Goal: Find specific page/section: Find specific page/section

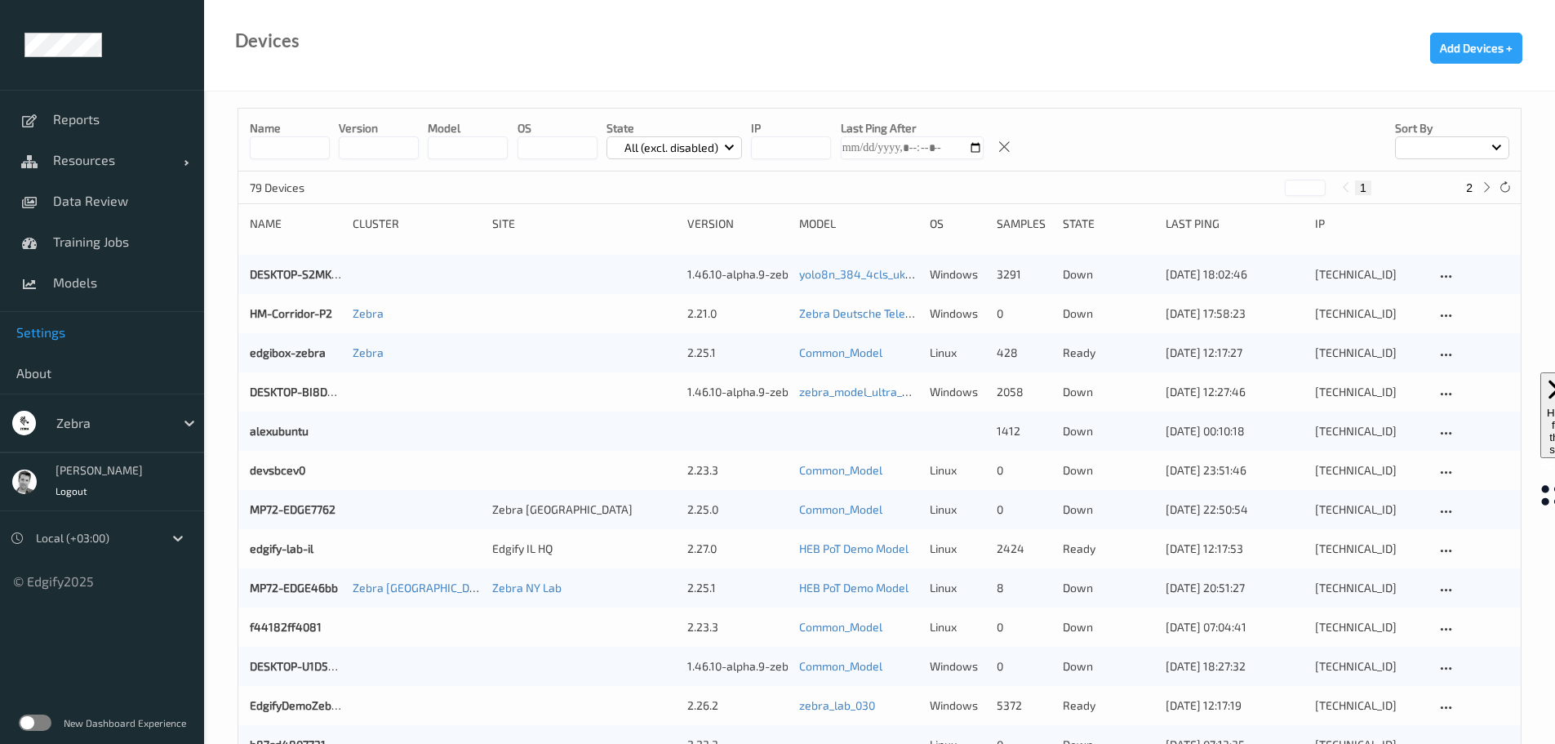
click at [50, 332] on span "Settings" at bounding box center [101, 332] width 171 height 16
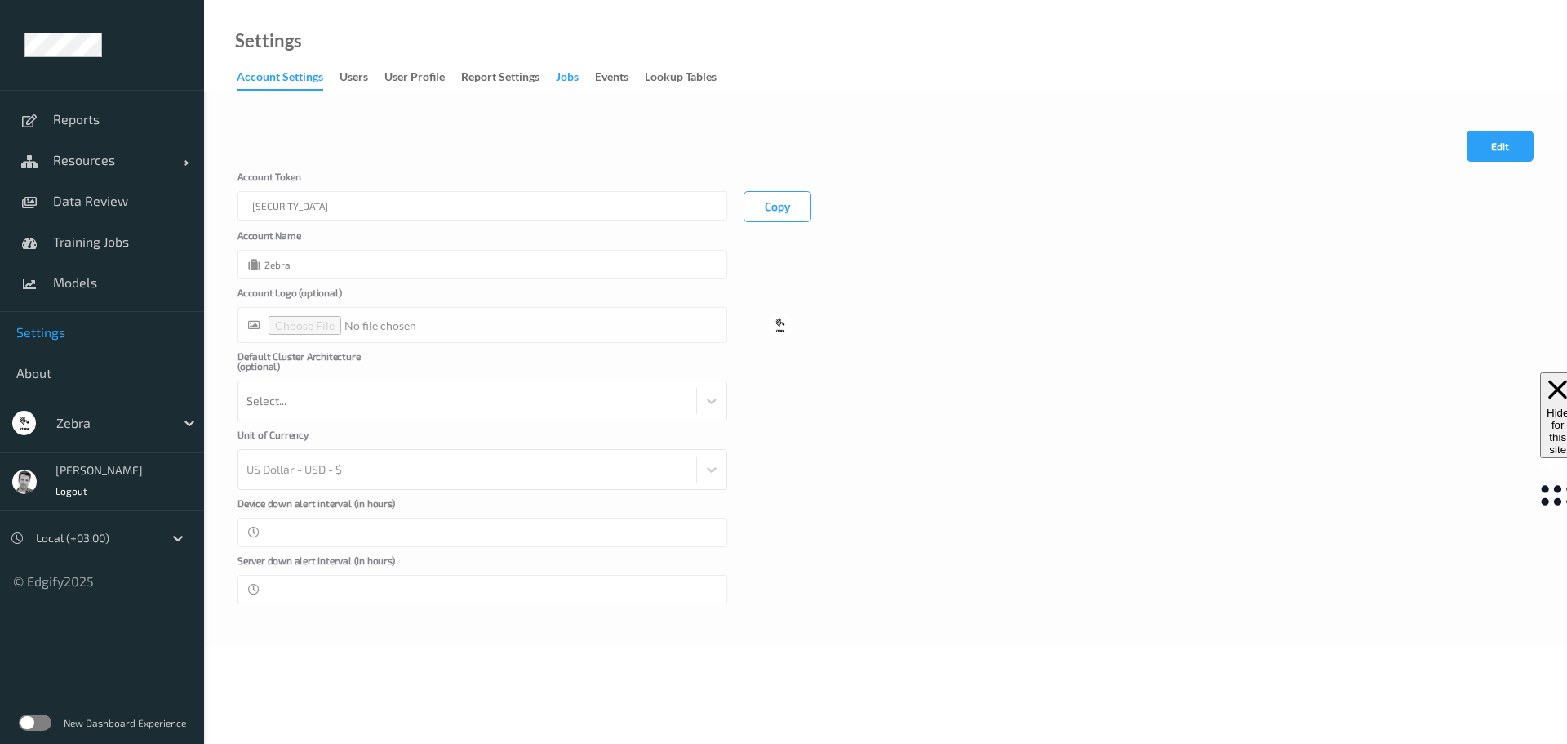
click at [562, 78] on div "Jobs" at bounding box center [567, 79] width 23 height 20
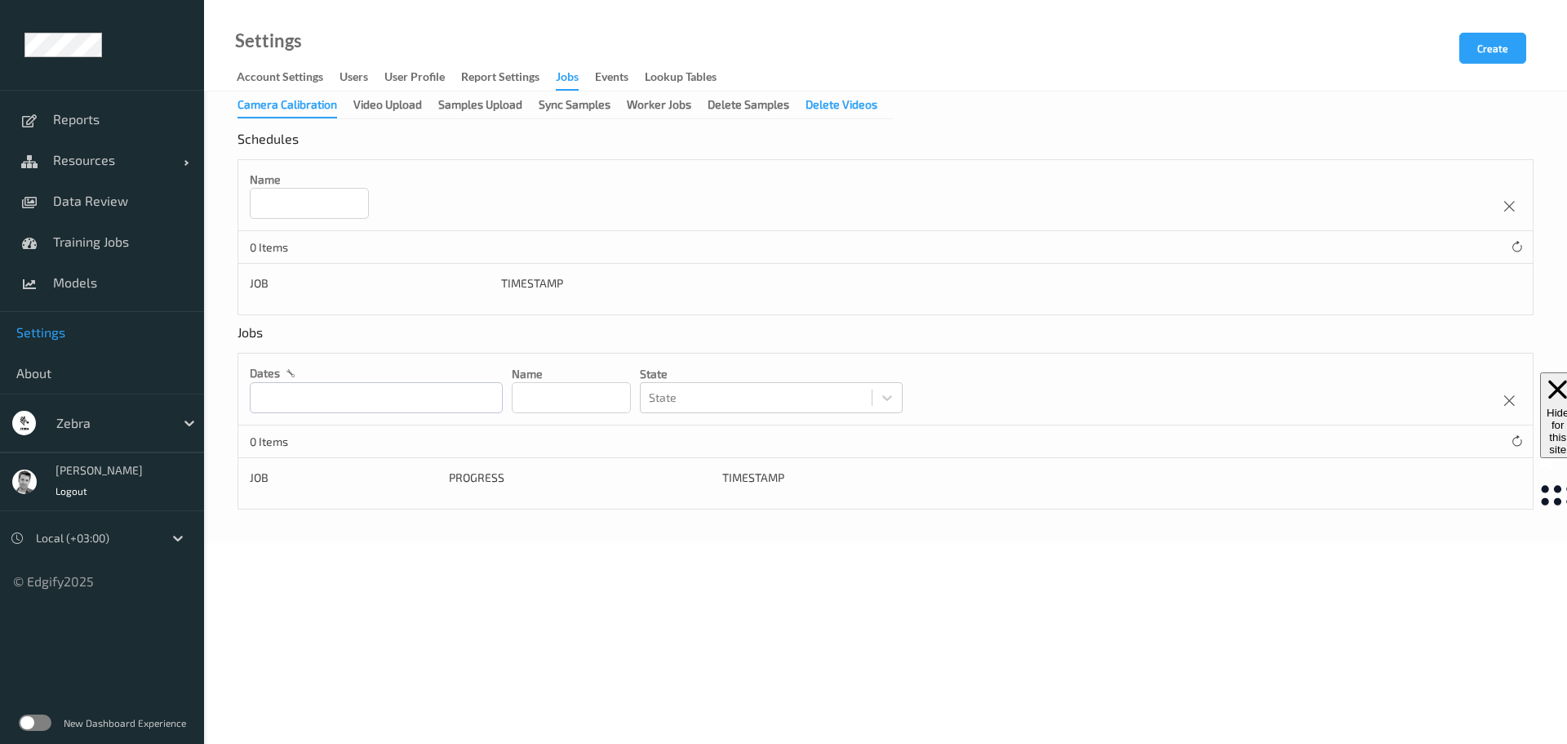
click at [822, 100] on div "Delete Videos" at bounding box center [842, 106] width 72 height 20
click at [304, 107] on div "Camera Calibration" at bounding box center [288, 106] width 100 height 20
click at [379, 104] on div "Video Upload" at bounding box center [387, 106] width 69 height 20
click at [69, 246] on span "Training Jobs" at bounding box center [120, 241] width 135 height 16
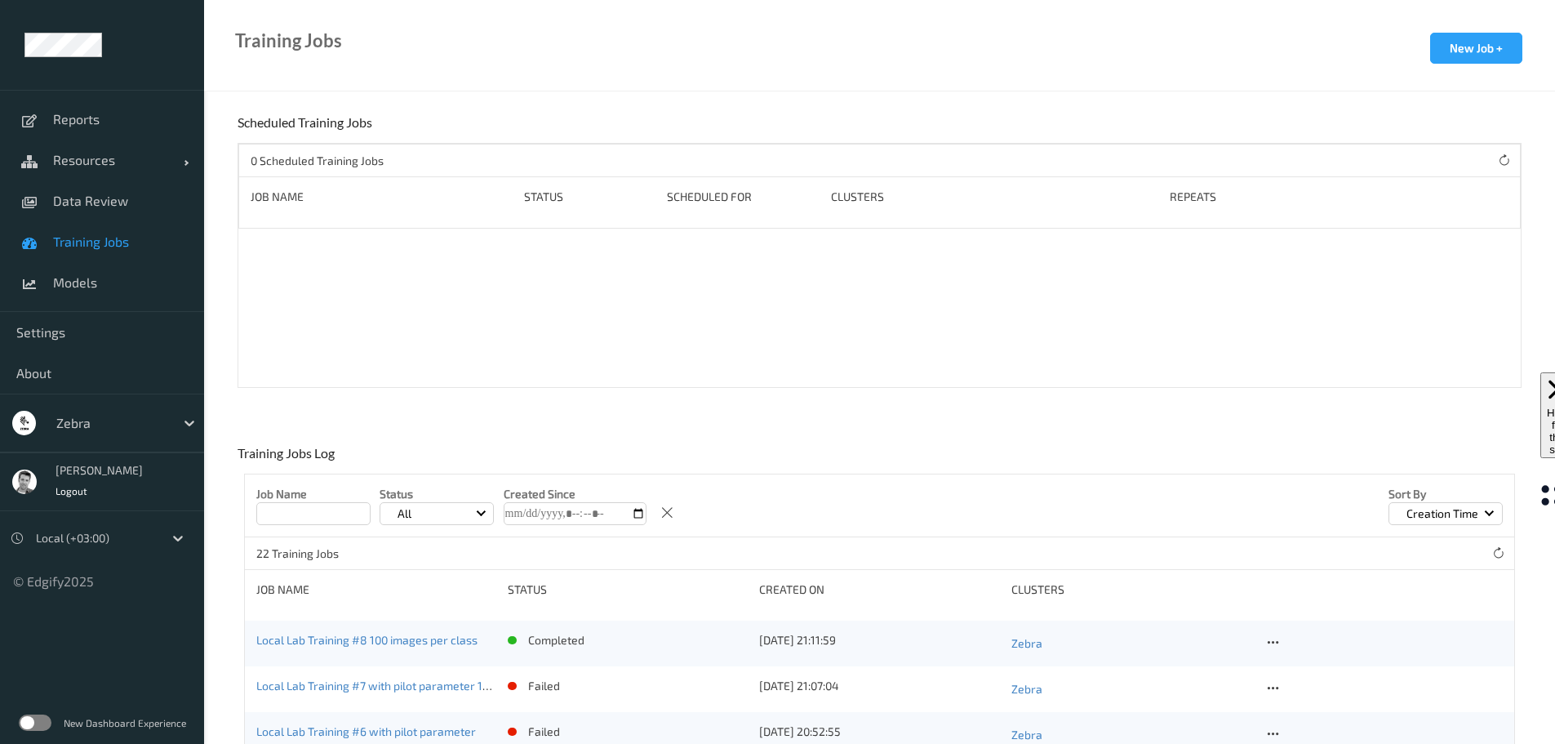
click at [29, 716] on label at bounding box center [35, 722] width 33 height 16
